Goal: Check status: Check status

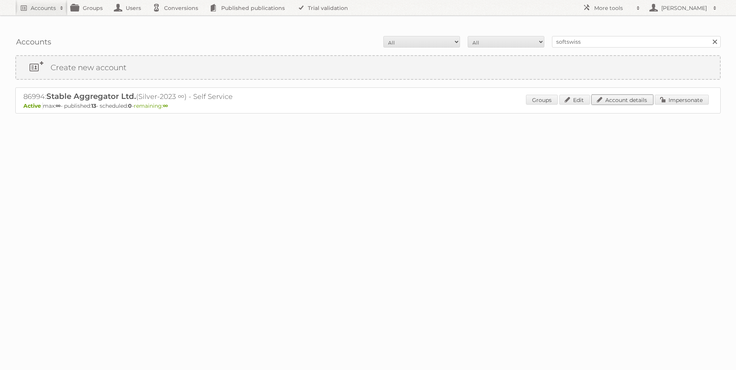
drag, startPoint x: 639, startPoint y: 83, endPoint x: 519, endPoint y: 82, distance: 119.6
click at [639, 95] on link "Account details" at bounding box center [622, 100] width 62 height 10
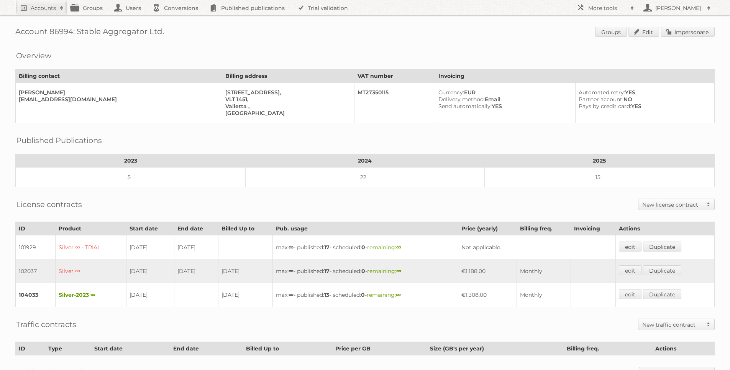
scroll to position [107, 0]
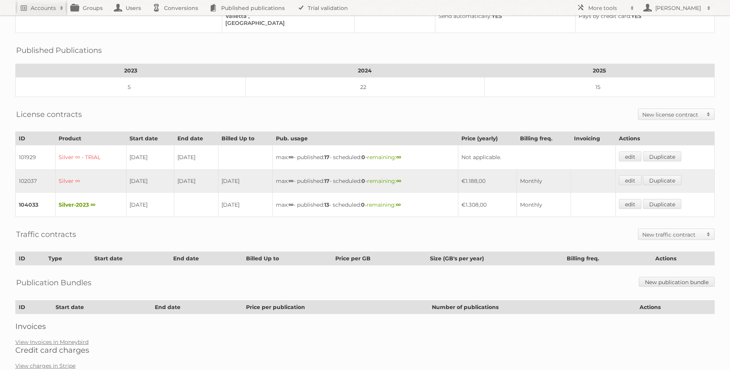
drag, startPoint x: 258, startPoint y: 160, endPoint x: 171, endPoint y: 162, distance: 86.6
click at [171, 169] on tr "102037 Silver ∞ 30-09-2023 29-01-2024 29-01-2024 max: ∞ - published: 17 - sched…" at bounding box center [365, 181] width 699 height 24
click at [174, 169] on td "29-01-2024" at bounding box center [196, 181] width 44 height 24
drag, startPoint x: 122, startPoint y: 160, endPoint x: 211, endPoint y: 164, distance: 89.8
click at [211, 169] on tr "102037 Silver ∞ 30-09-2023 29-01-2024 29-01-2024 max: ∞ - published: 17 - sched…" at bounding box center [365, 181] width 699 height 24
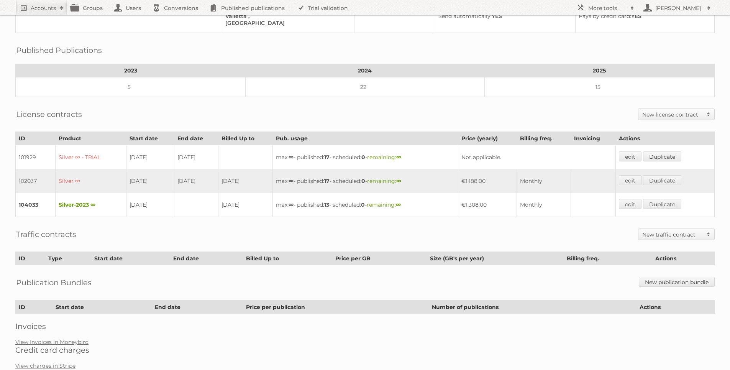
click at [200, 169] on td "29-01-2024" at bounding box center [196, 181] width 44 height 24
drag, startPoint x: 256, startPoint y: 184, endPoint x: 114, endPoint y: 188, distance: 142.3
click at [114, 193] on tr "104033 Silver-2023 ∞ 30-01-2024 27-08-2025 max: ∞ - published: 13 - scheduled: …" at bounding box center [365, 205] width 699 height 24
